Goal: Navigation & Orientation: Find specific page/section

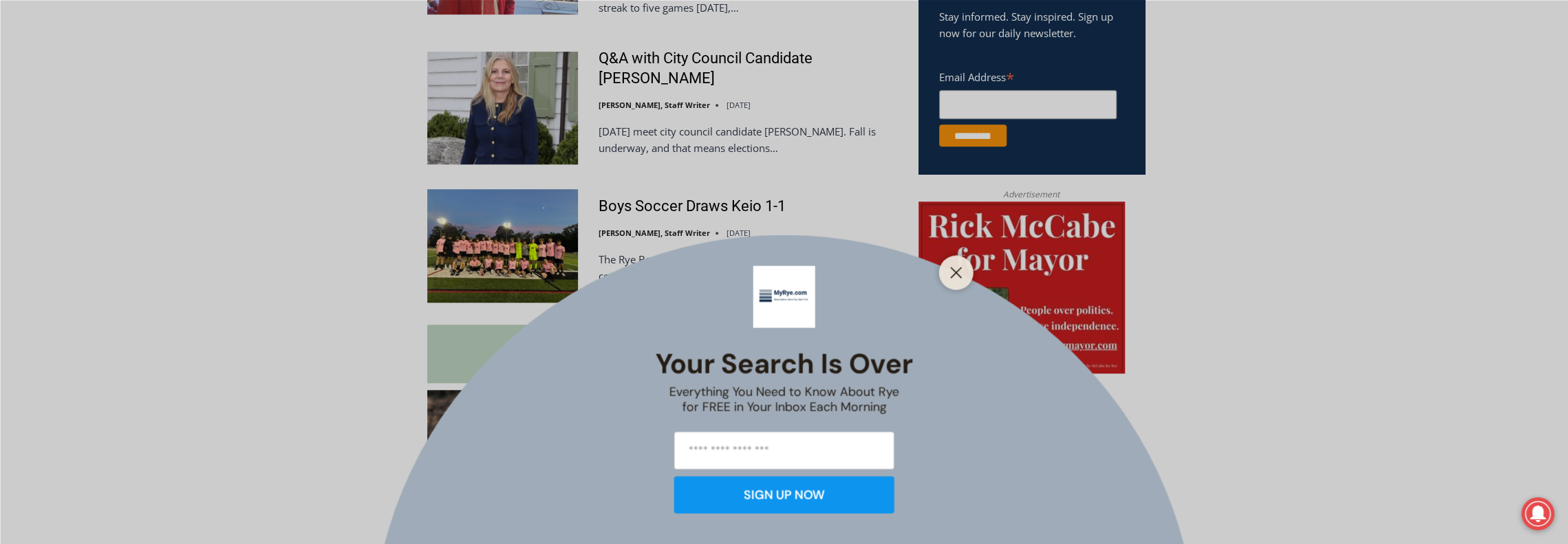
scroll to position [1007, 0]
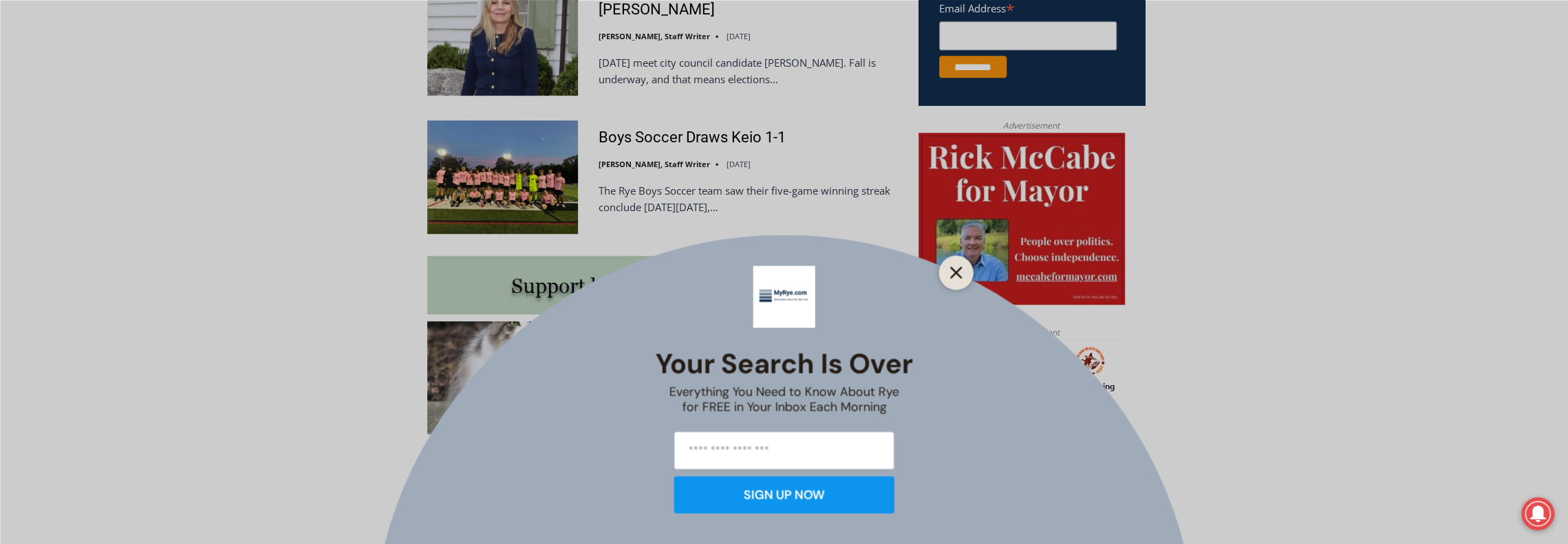
click at [961, 274] on button "Close" at bounding box center [956, 272] width 19 height 19
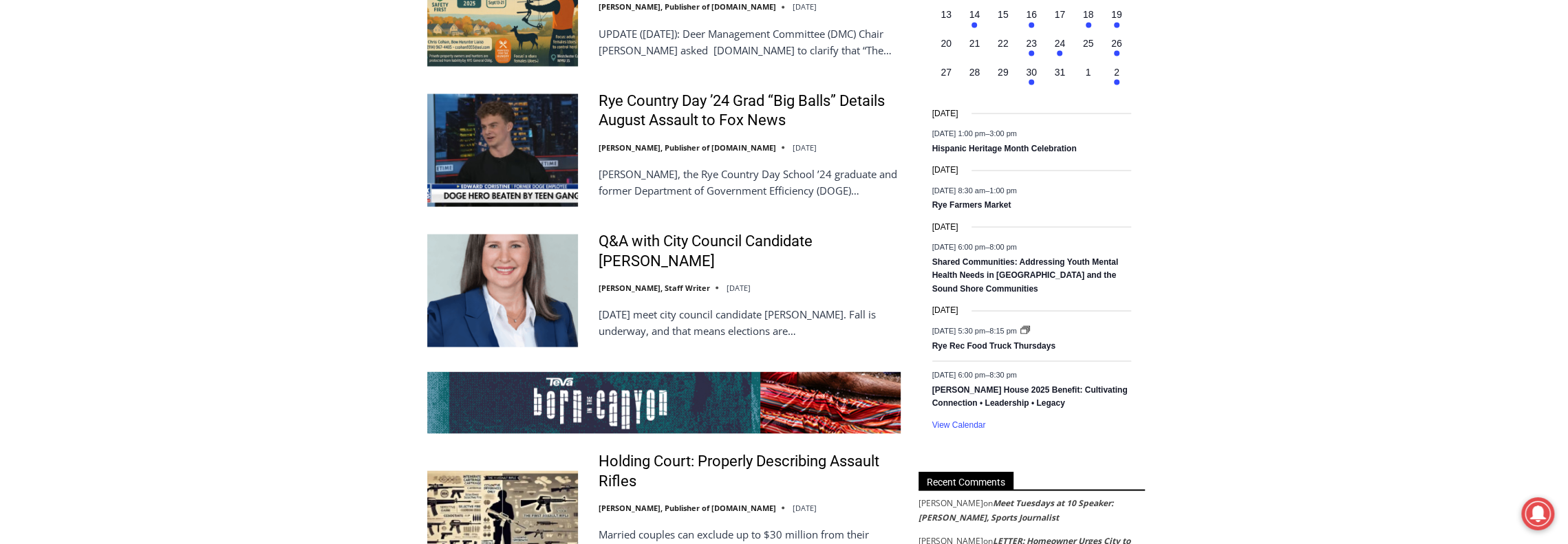
scroll to position [2175, 0]
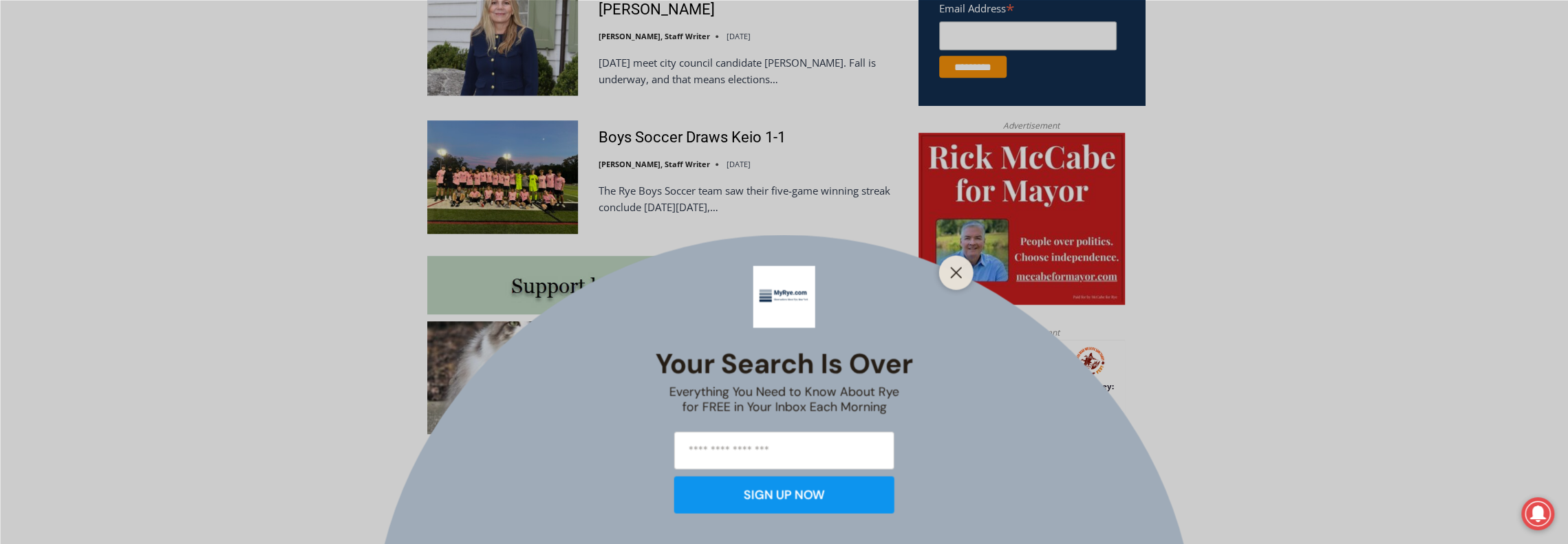
scroll to position [1075, 0]
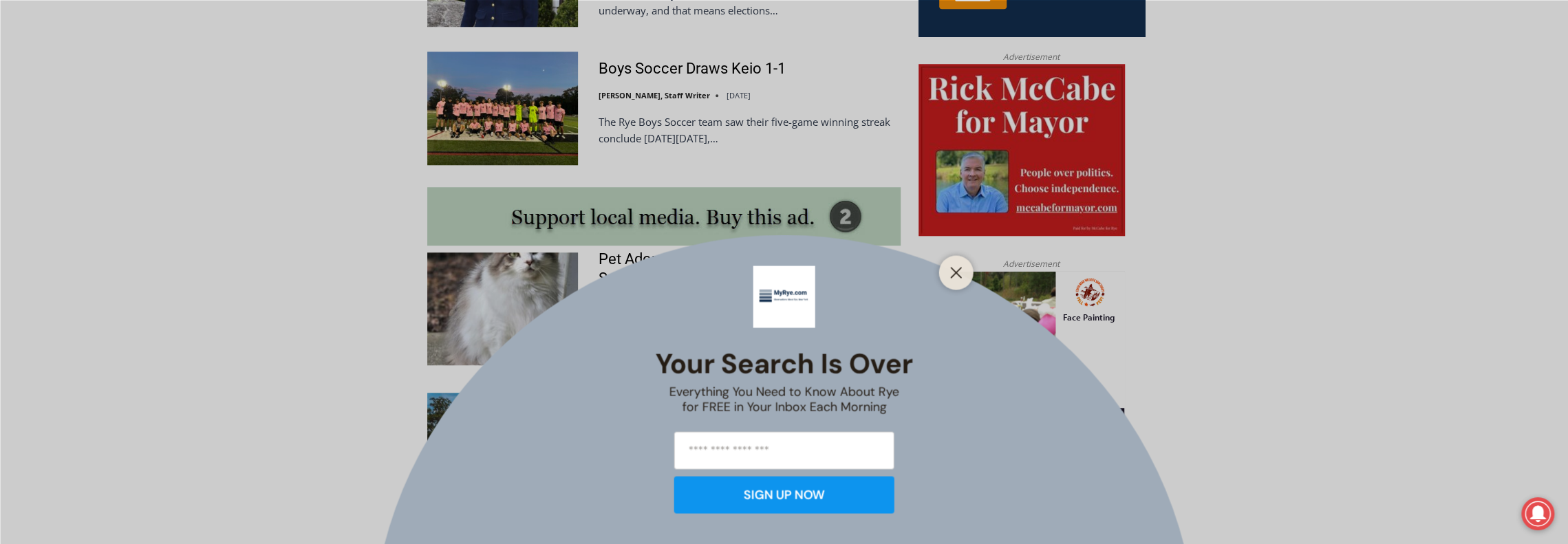
click at [954, 287] on div at bounding box center [956, 272] width 34 height 34
click at [953, 275] on line "Close" at bounding box center [955, 272] width 10 height 10
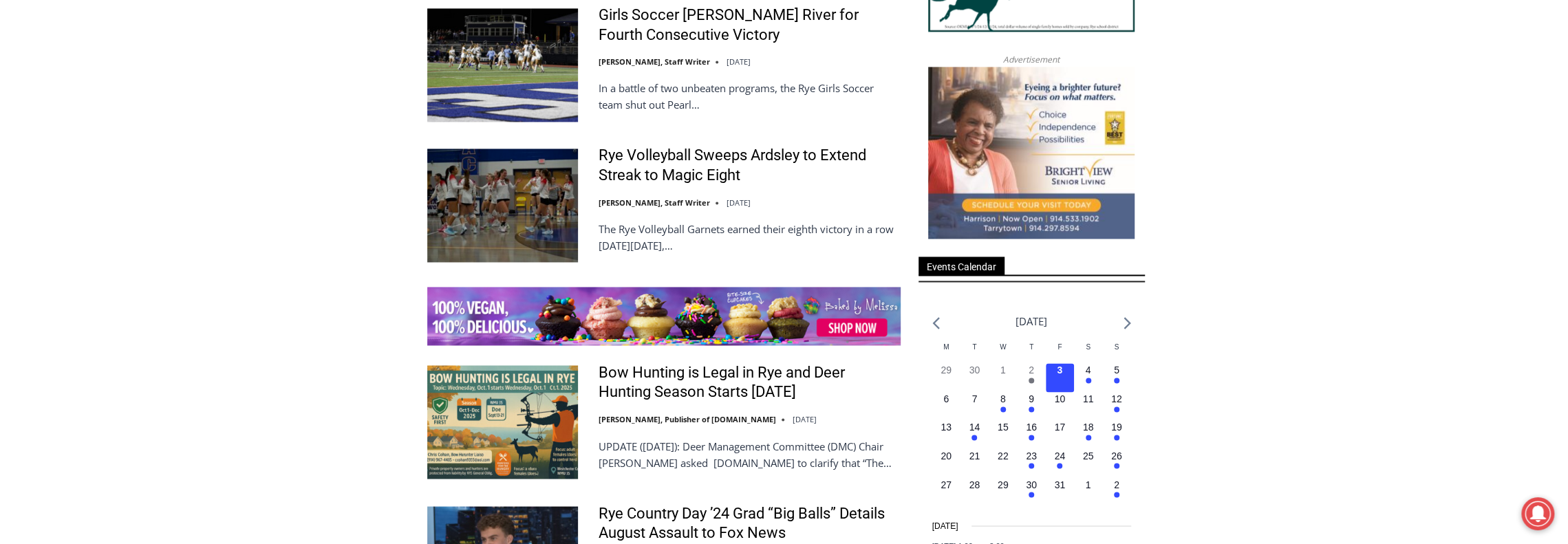
scroll to position [2038, 0]
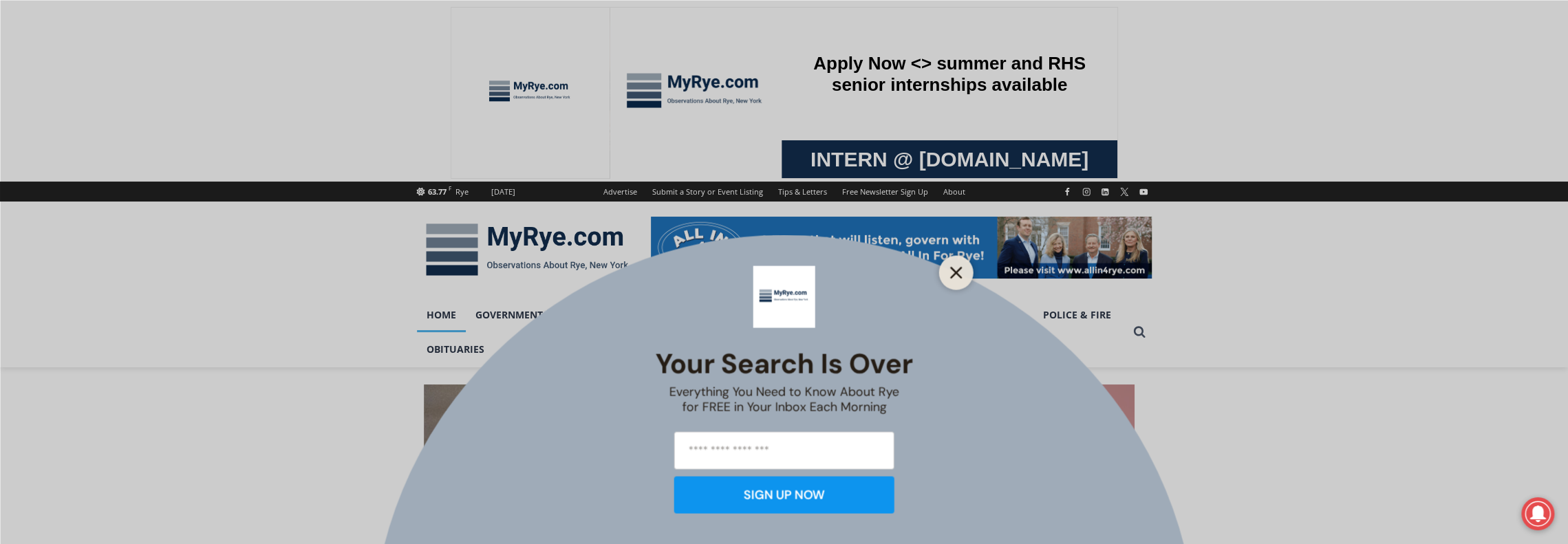
click at [962, 276] on button "Close" at bounding box center [956, 272] width 19 height 19
